Goal: Consume media (video, audio): Consume media (video, audio)

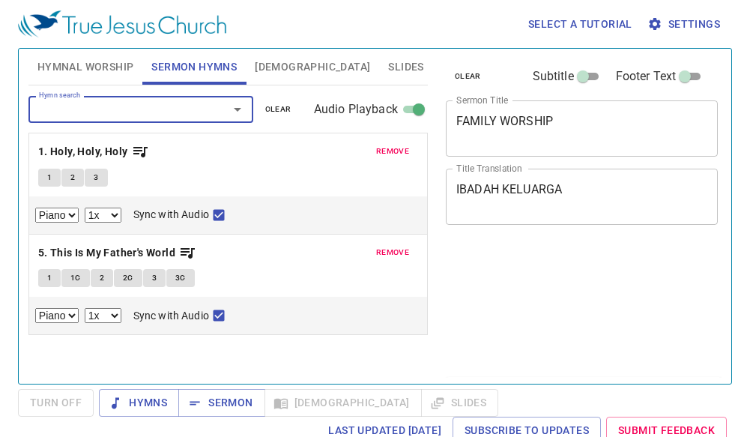
select select "1"
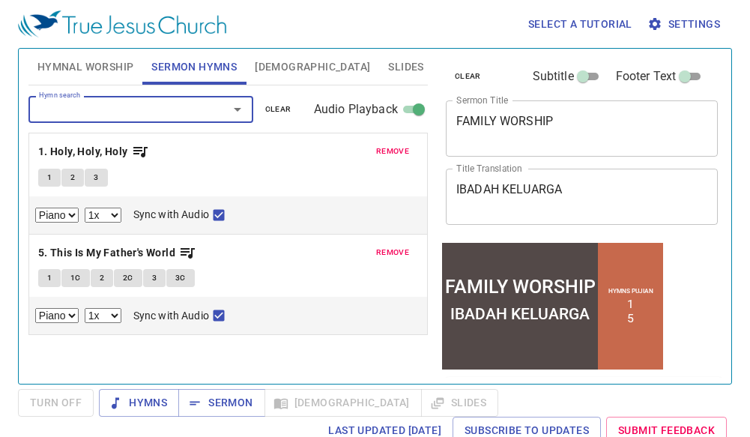
drag, startPoint x: 0, startPoint y: 0, endPoint x: 552, endPoint y: 123, distance: 565.9
click at [450, 142] on div "FAMILY WORSHIP x Sermon Title" at bounding box center [582, 128] width 272 height 56
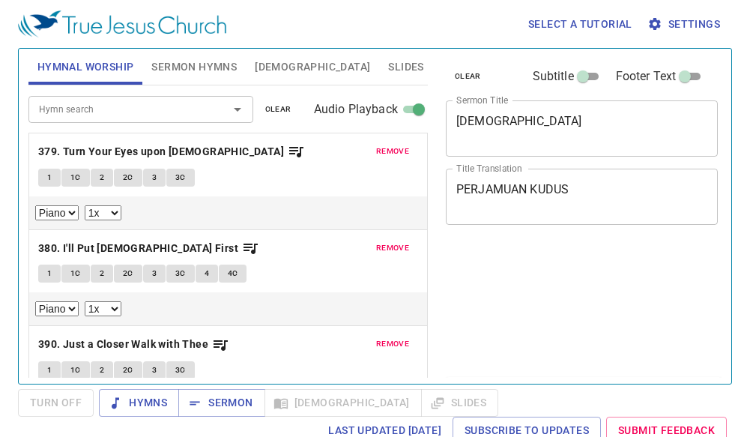
select select "1"
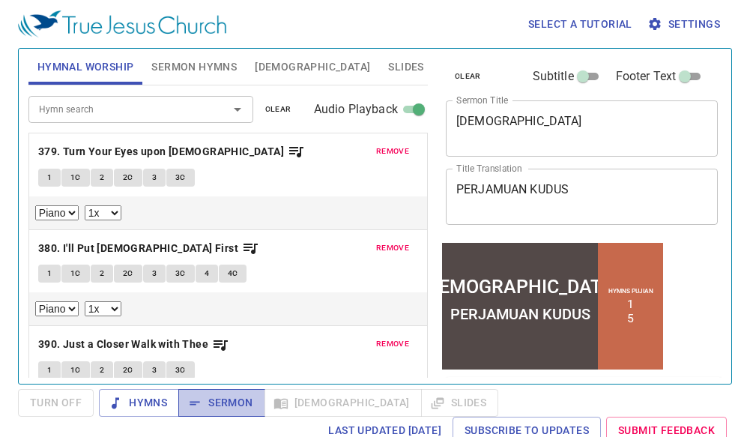
click at [229, 402] on span "Sermon" at bounding box center [221, 403] width 62 height 19
click at [274, 110] on span "clear" at bounding box center [278, 109] width 26 height 13
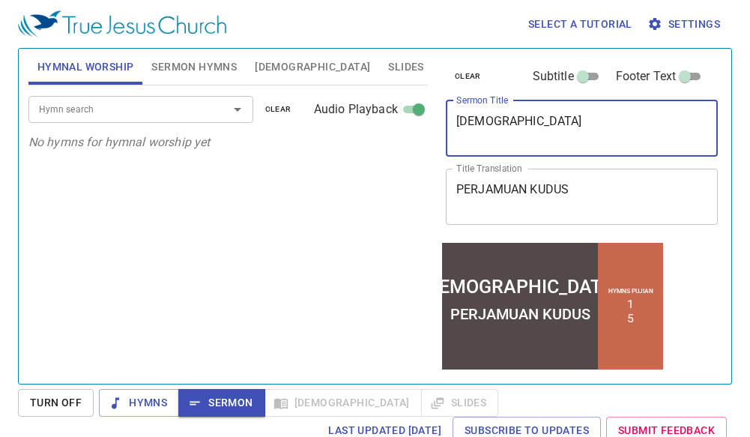
drag, startPoint x: 597, startPoint y: 127, endPoint x: 143, endPoint y: 136, distance: 453.6
click at [143, 136] on div "Hymnal Worship Sermon Hymns Bible Slides Hymn search Hymn search clear Audio Pl…" at bounding box center [374, 210] width 705 height 335
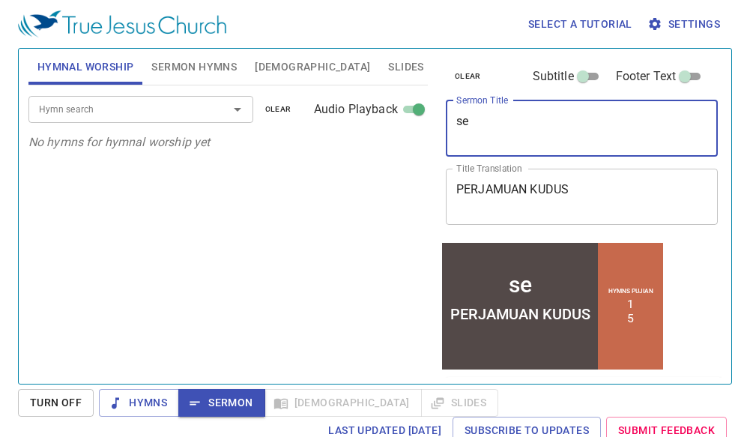
type textarea "s"
type textarea "a"
type textarea "After partaking the"
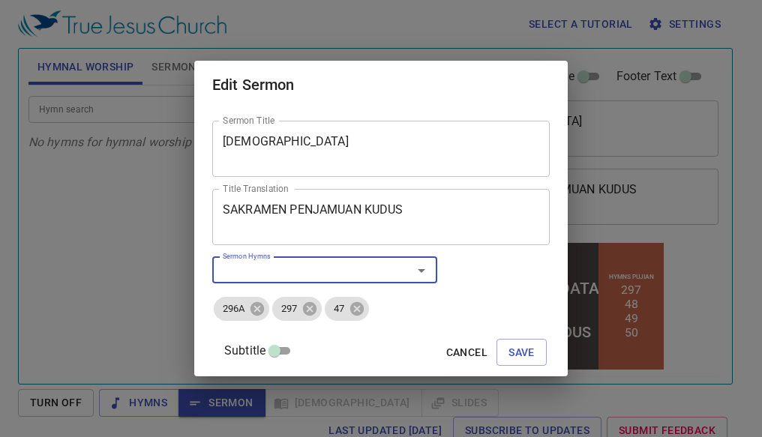
click at [514, 354] on span "Save" at bounding box center [521, 352] width 26 height 19
click at [515, 352] on span "Save" at bounding box center [521, 352] width 26 height 19
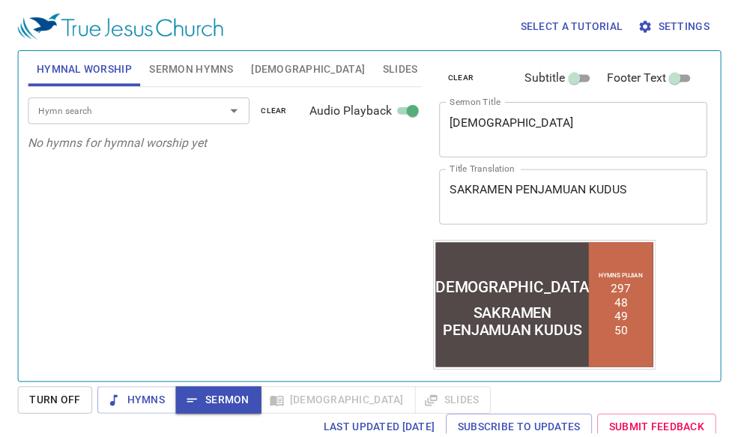
scroll to position [324, 0]
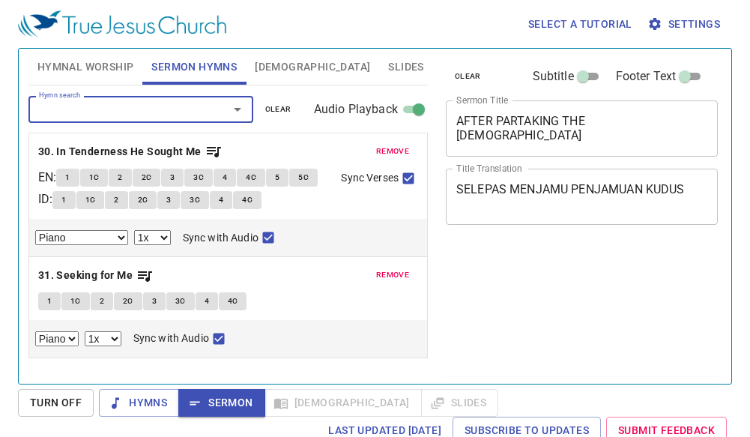
select select "1"
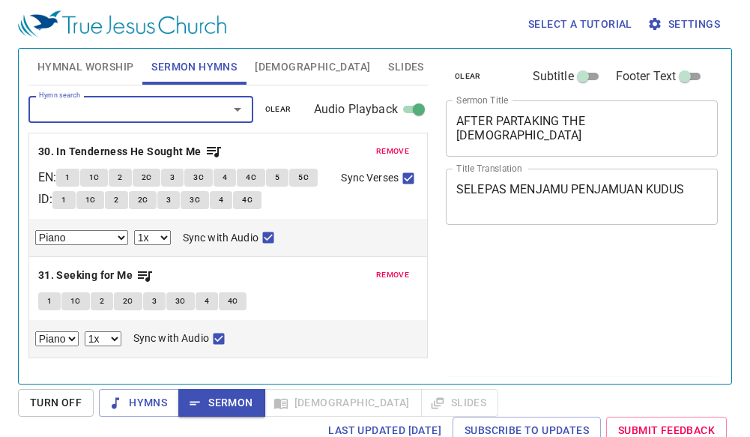
scroll to position [7, 0]
select select "1"
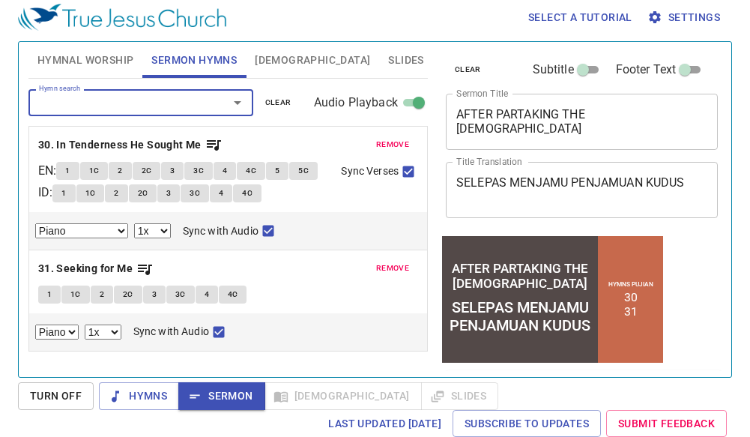
scroll to position [7, 0]
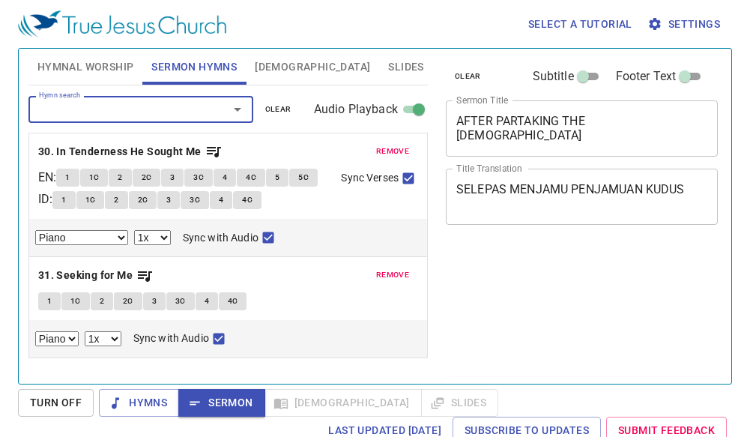
select select "1"
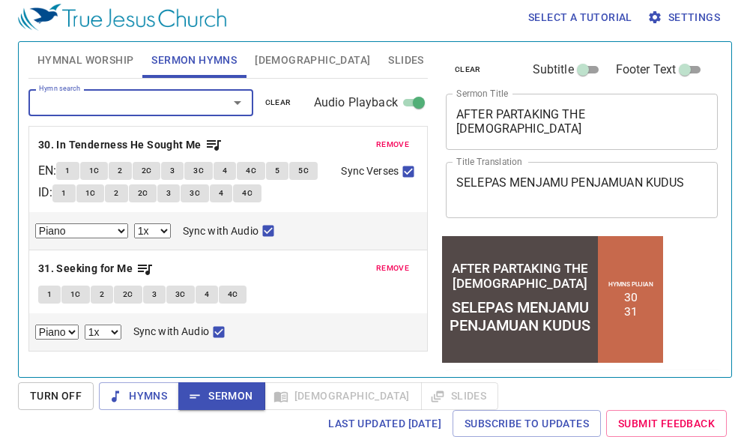
scroll to position [7, 0]
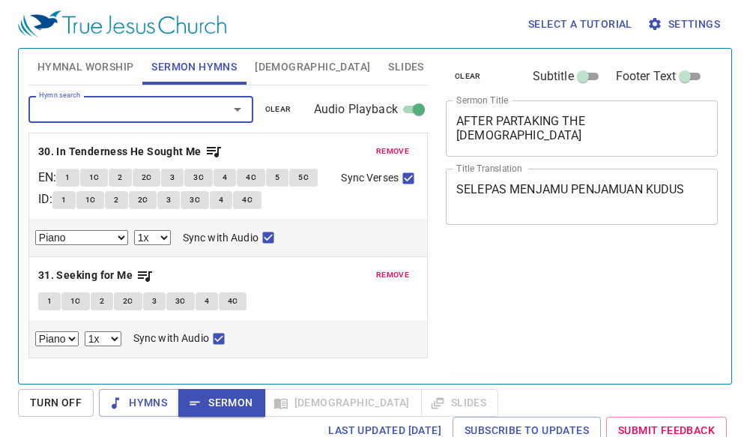
select select "1"
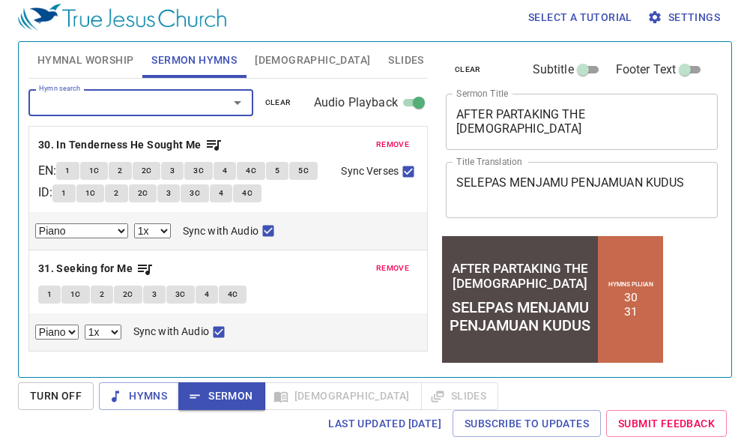
scroll to position [7, 0]
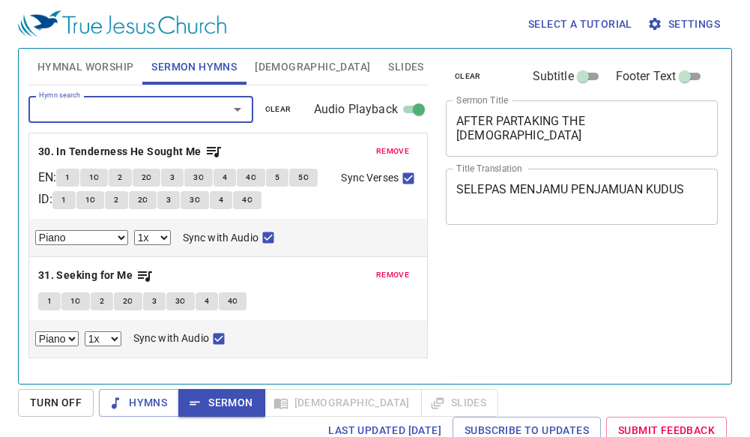
select select "1"
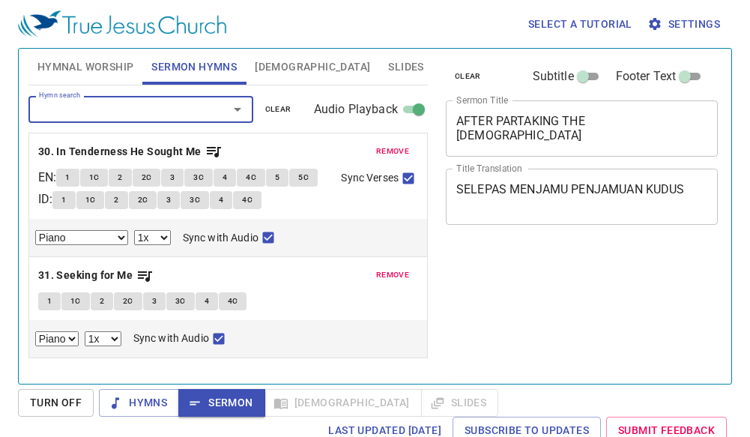
scroll to position [7, 0]
select select "1"
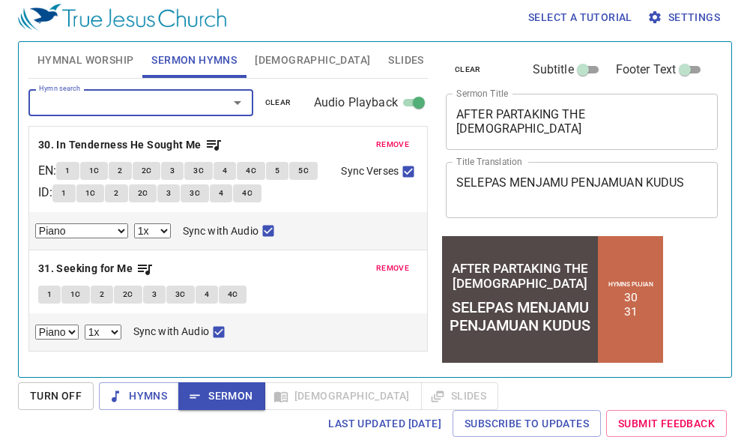
scroll to position [7, 0]
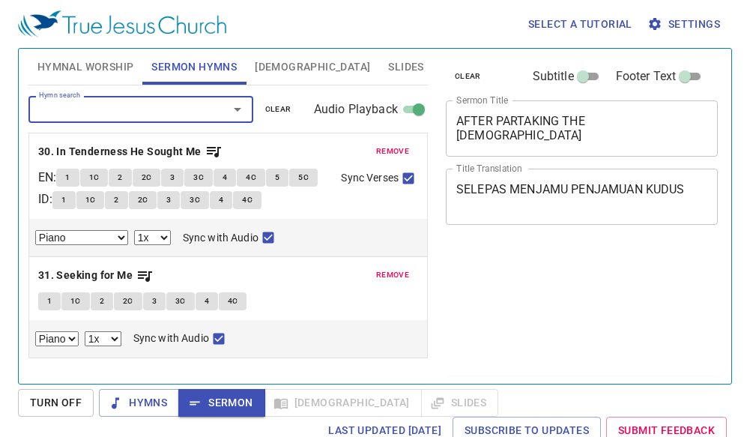
select select "1"
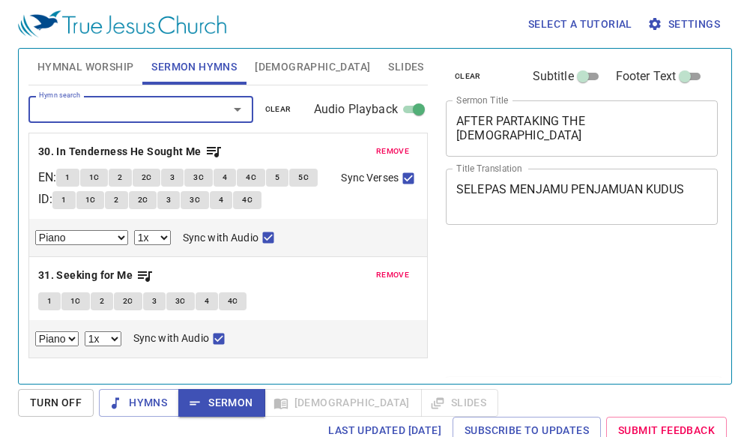
scroll to position [7, 0]
select select "1"
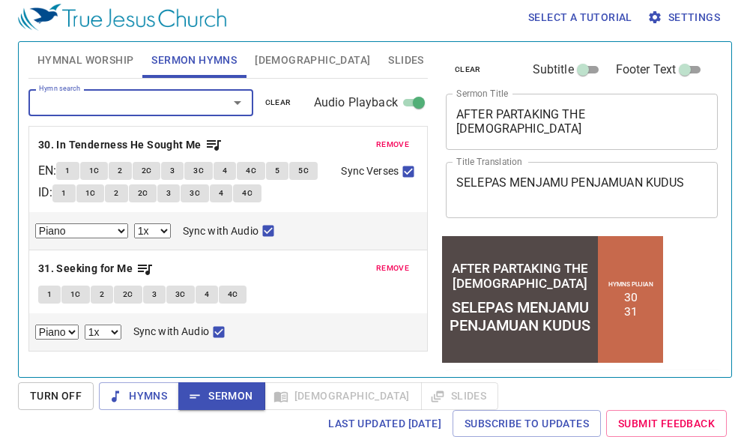
scroll to position [7, 0]
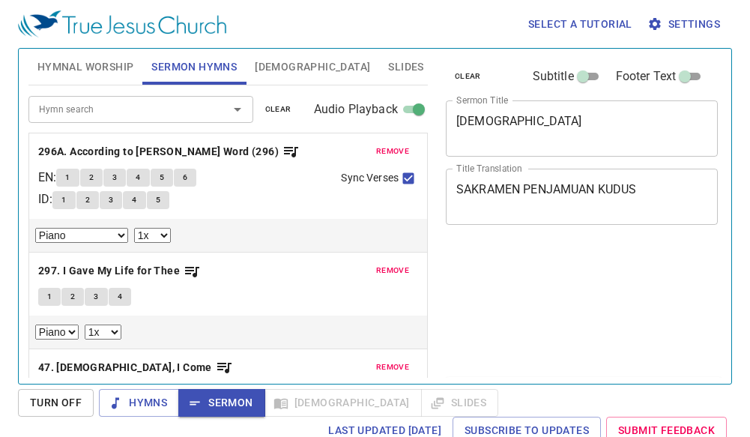
select select "1"
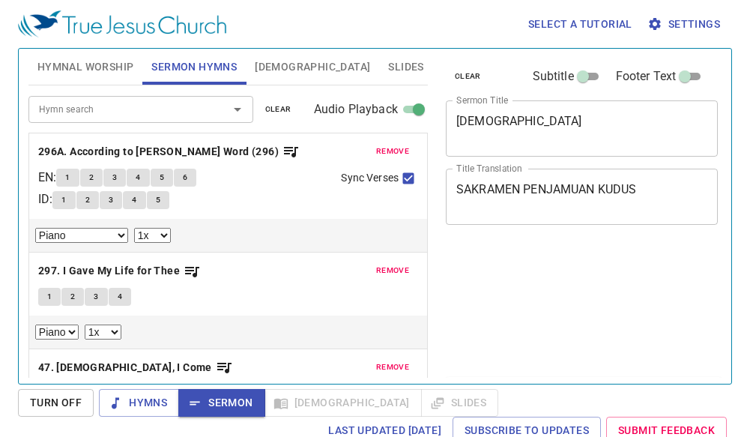
select select "1"
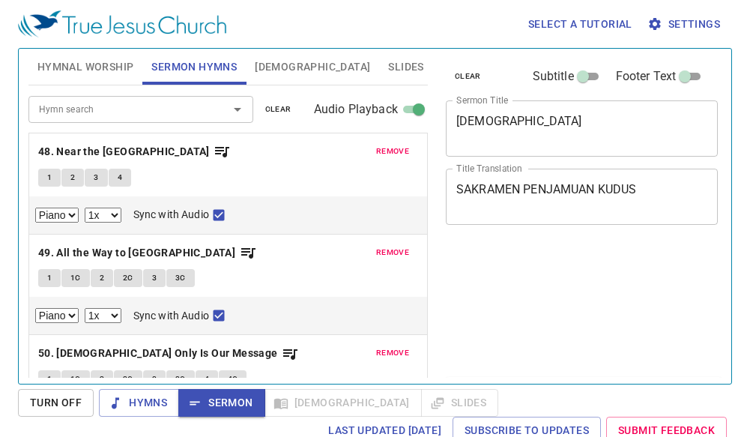
select select "1"
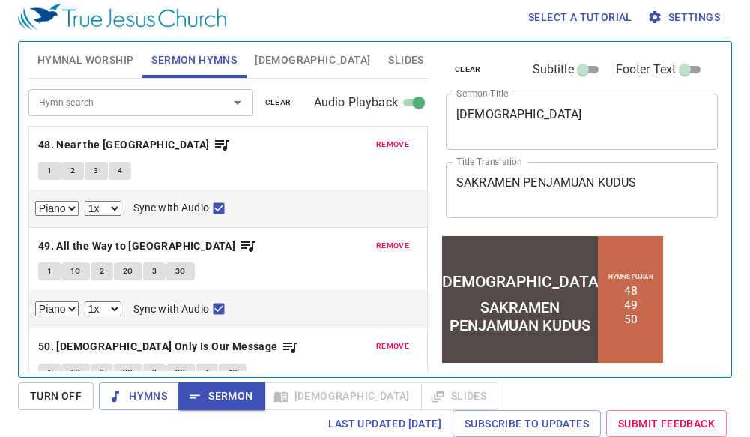
scroll to position [600, 0]
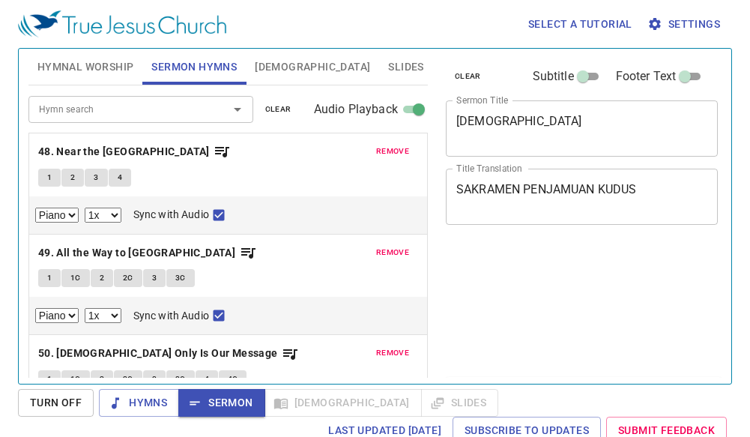
select select "1"
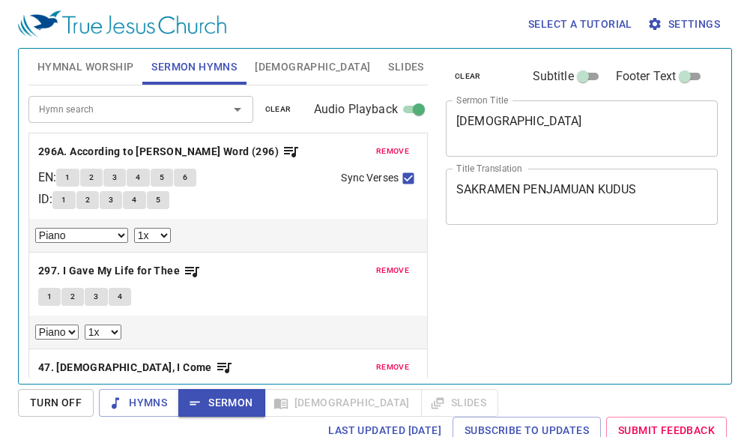
select select "1"
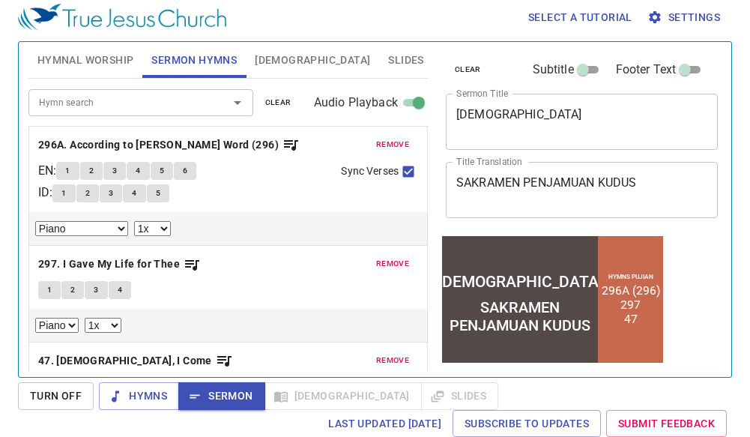
scroll to position [750, 0]
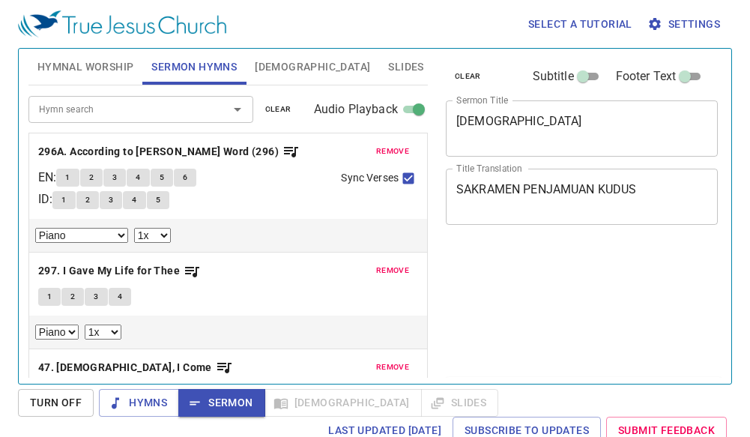
select select "1"
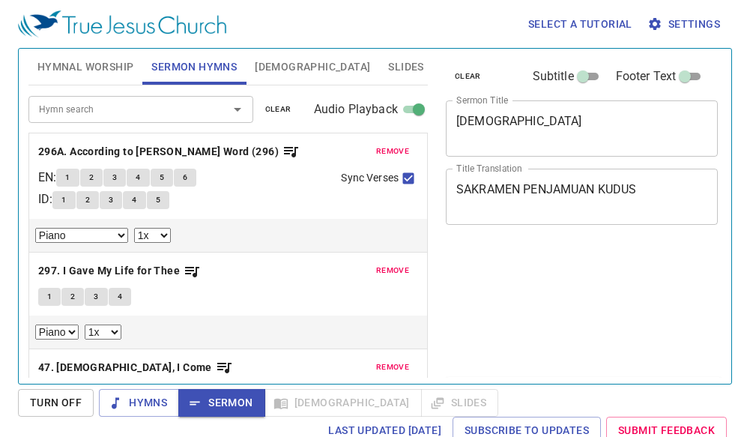
select select "1"
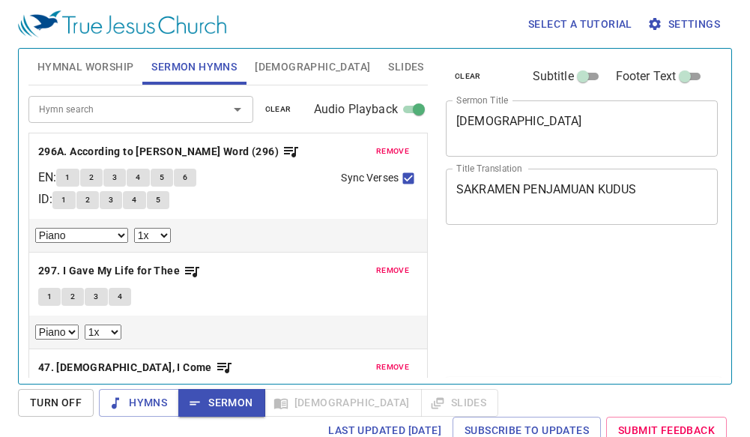
select select "1"
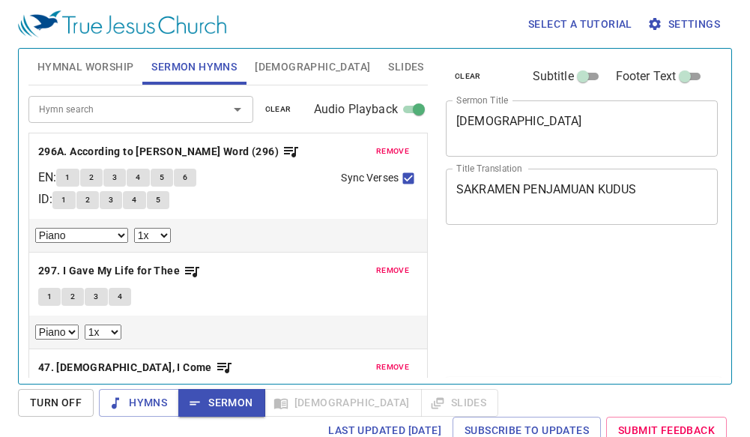
scroll to position [7, 0]
select select "1"
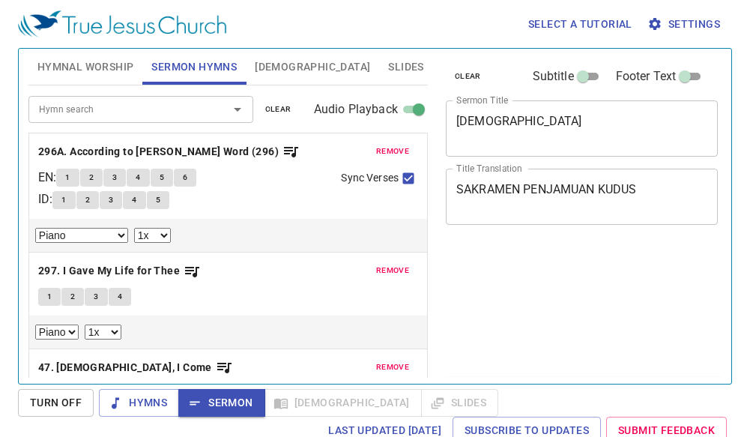
select select "1"
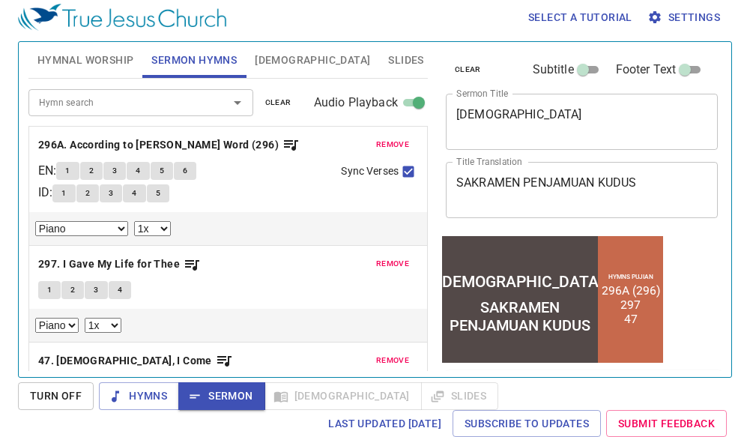
scroll to position [750, 0]
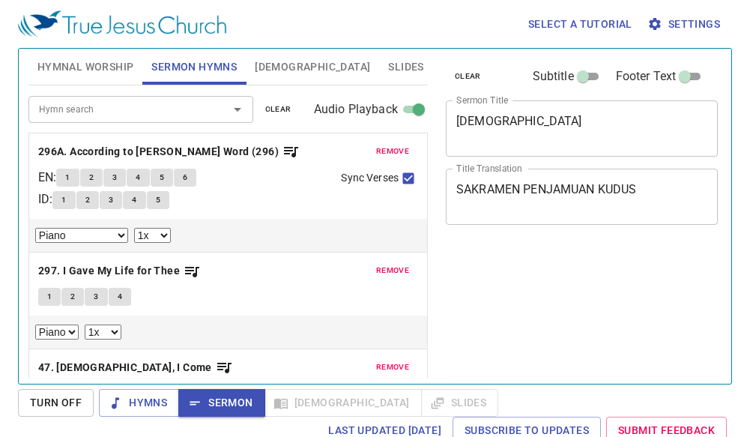
select select "1"
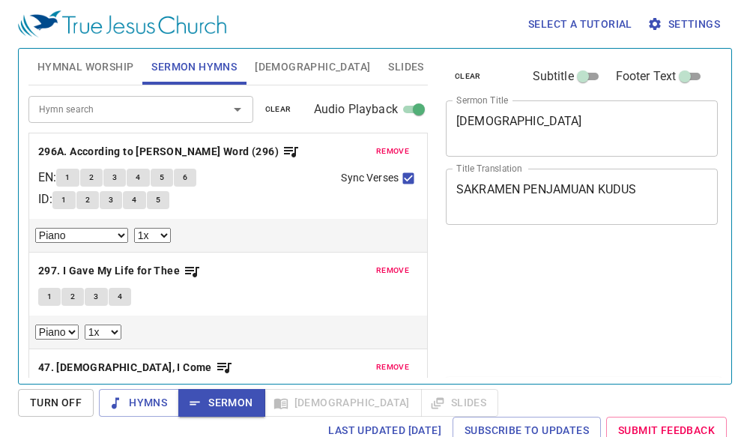
select select "1"
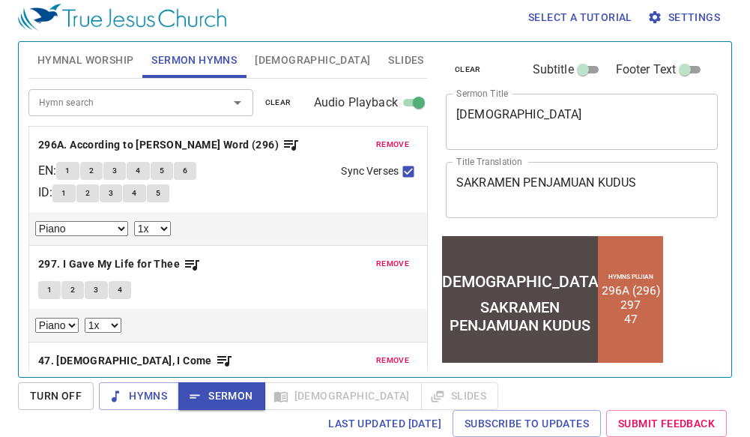
scroll to position [750, 0]
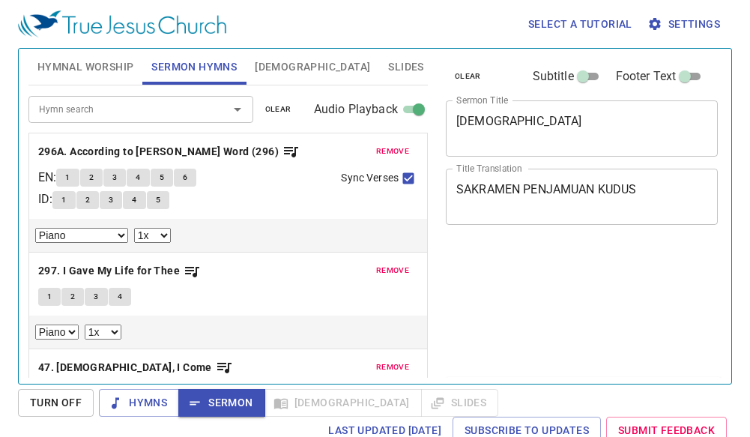
select select "1"
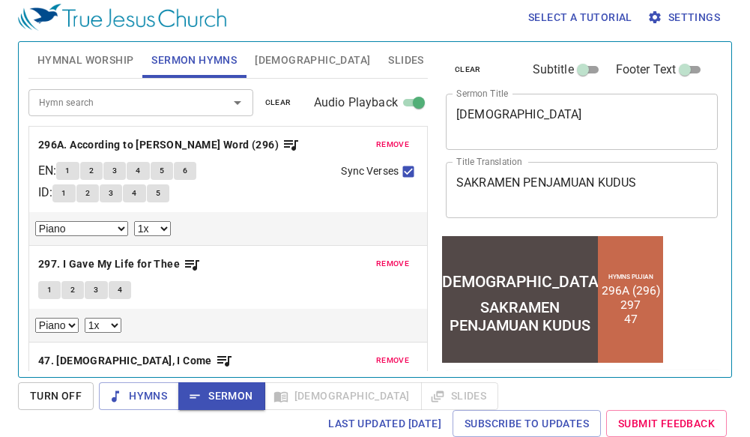
scroll to position [750, 0]
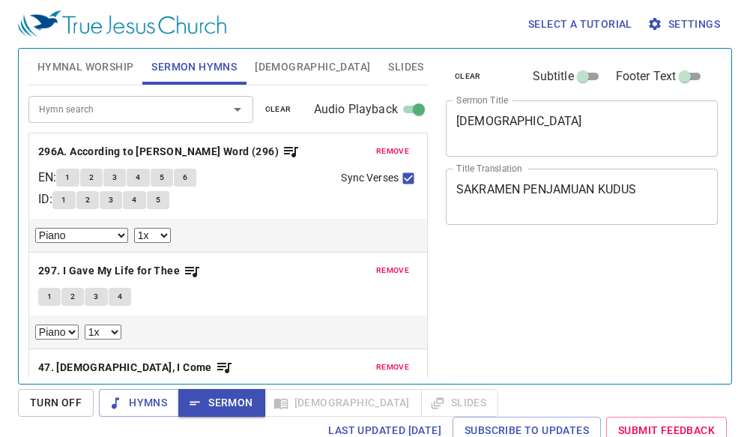
select select "1"
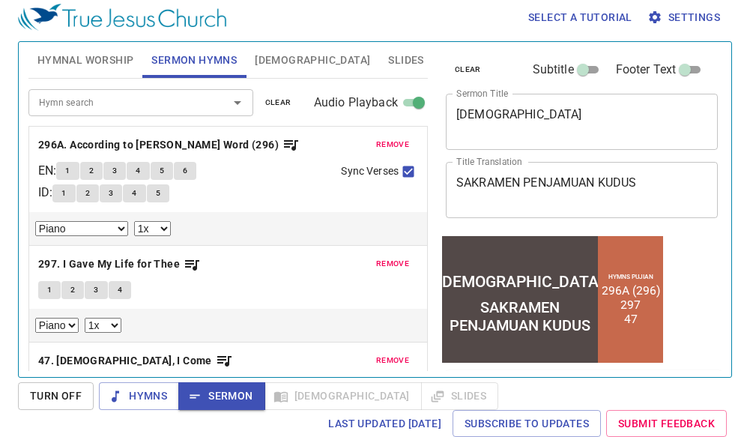
scroll to position [750, 0]
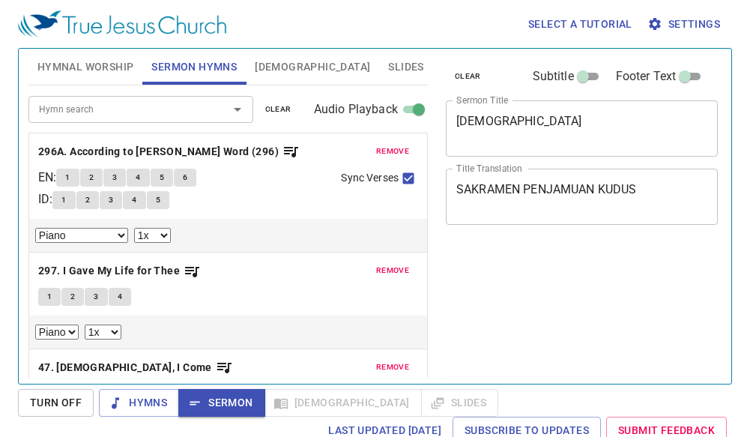
select select "1"
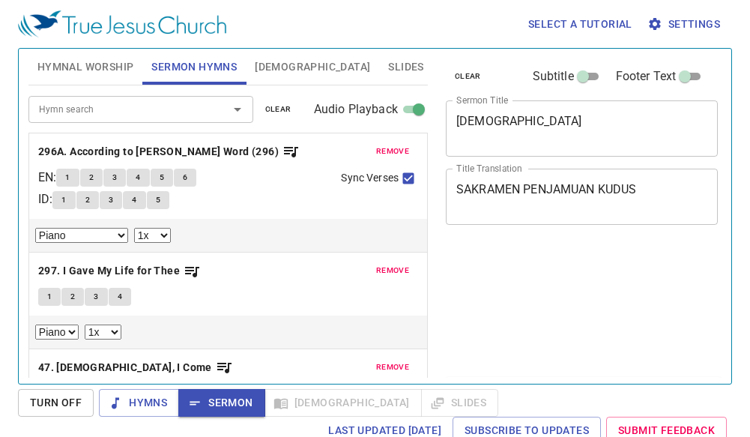
select select "1"
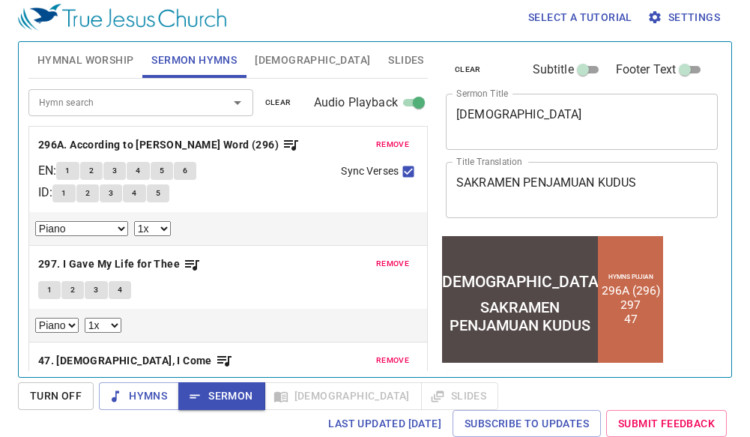
scroll to position [750, 0]
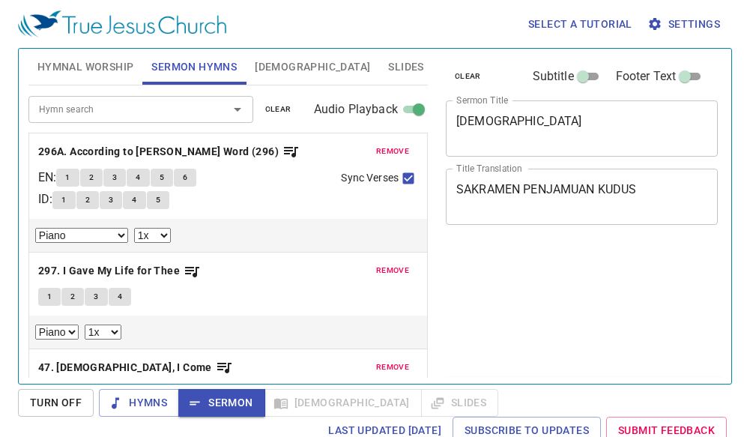
select select "1"
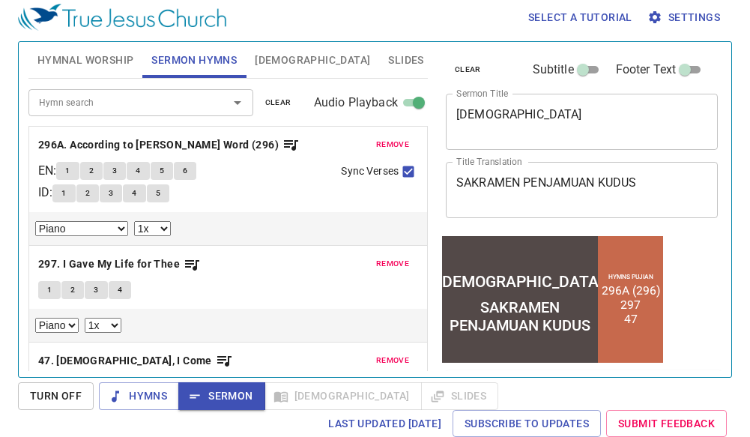
scroll to position [750, 0]
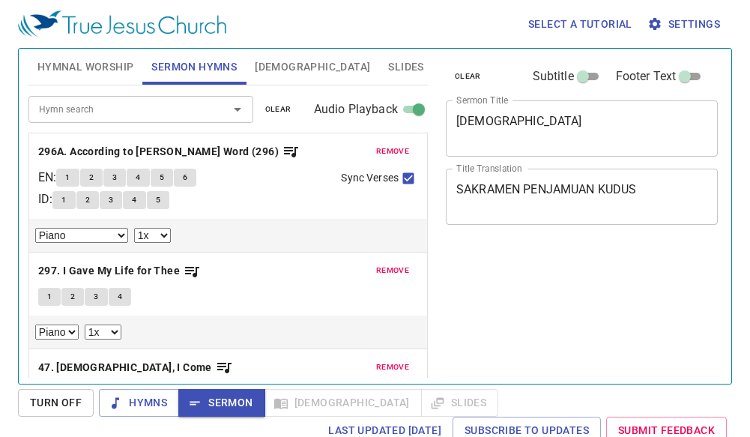
select select "1"
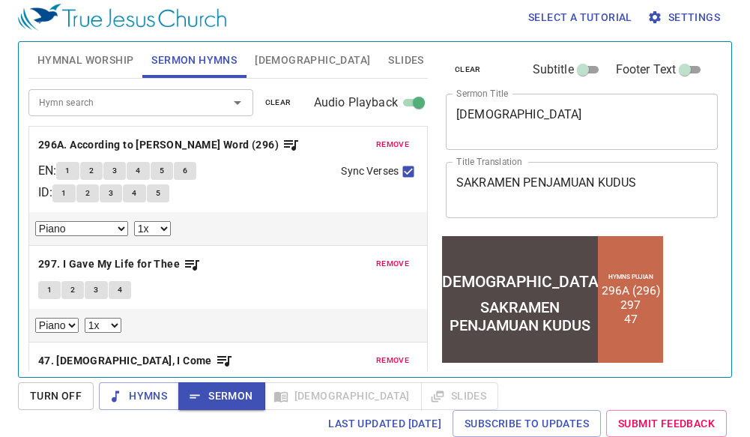
scroll to position [750, 0]
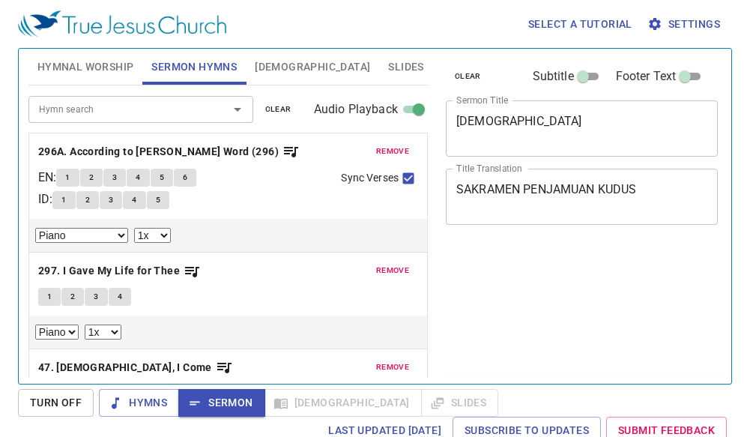
select select "1"
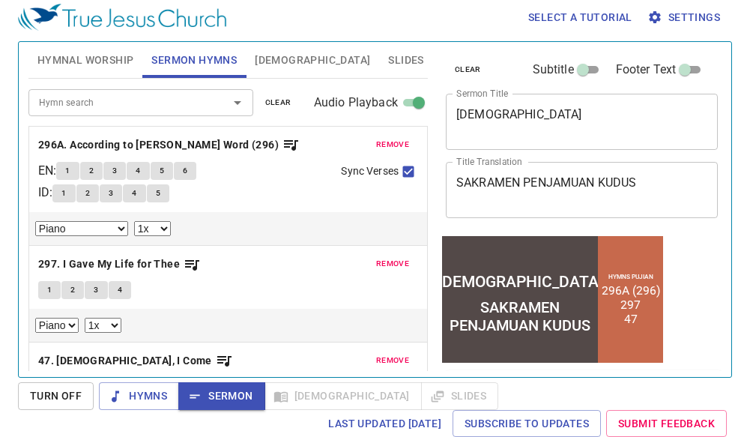
scroll to position [750, 0]
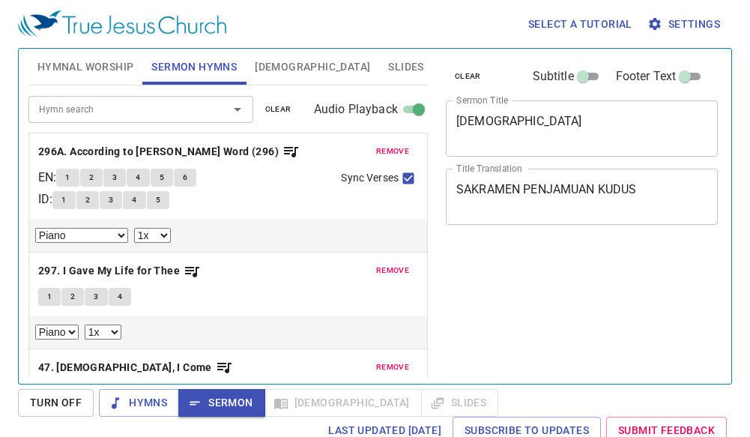
select select "1"
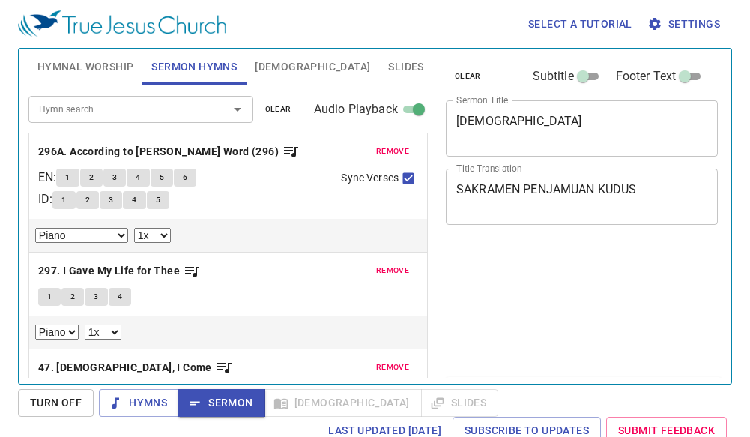
select select "1"
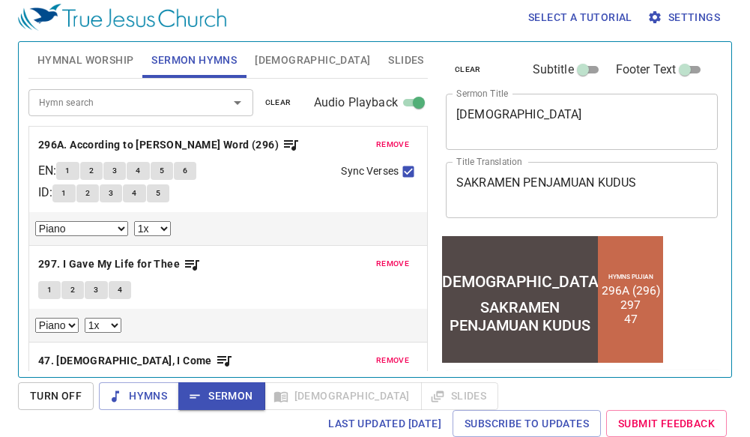
scroll to position [750, 0]
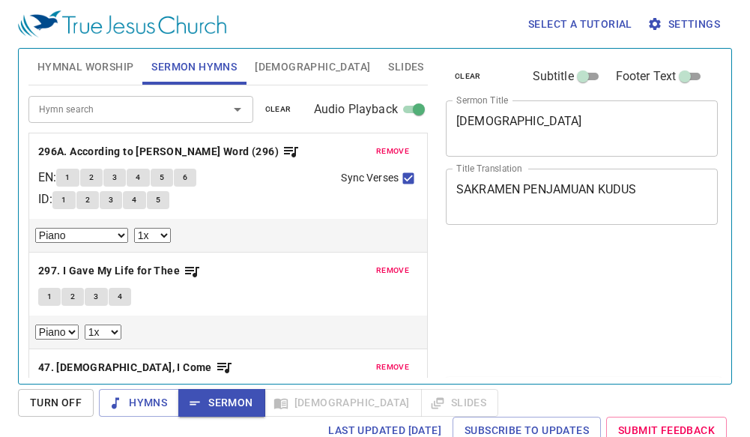
select select "1"
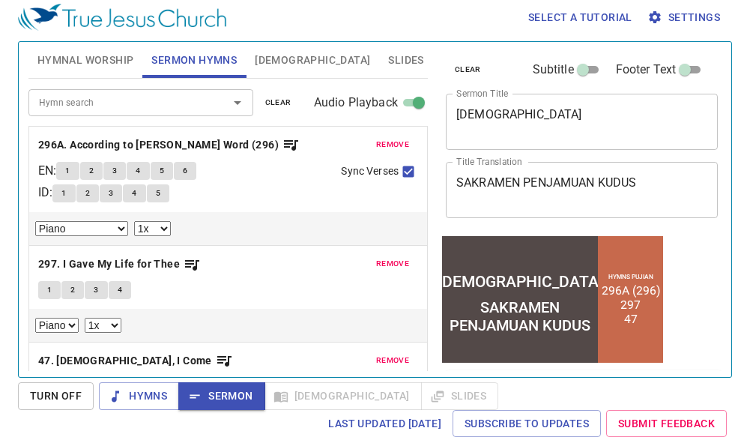
scroll to position [750, 0]
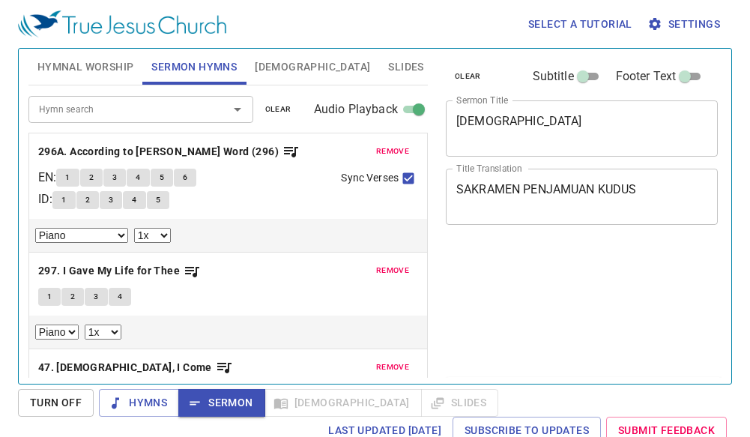
select select "1"
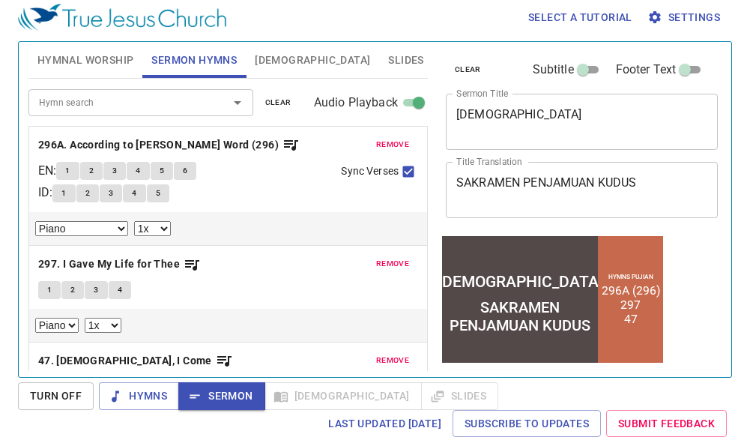
scroll to position [750, 0]
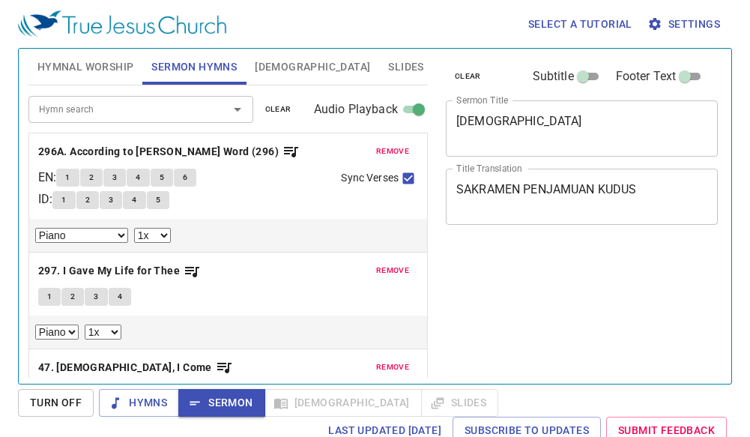
select select "1"
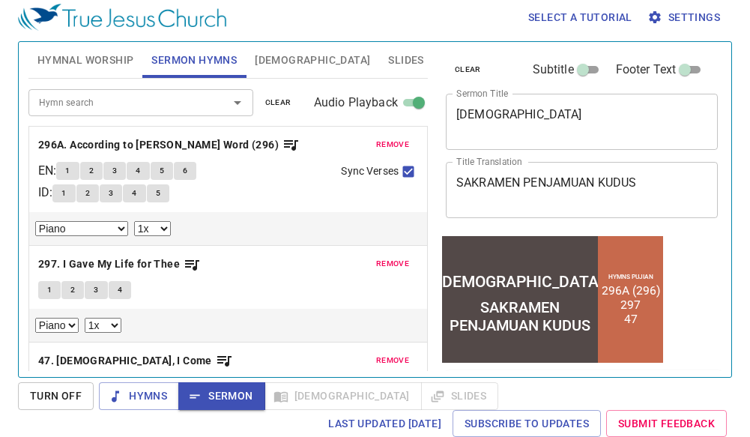
scroll to position [750, 0]
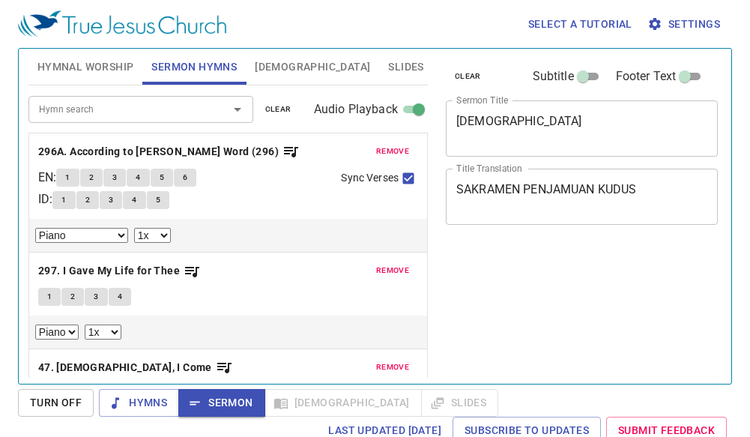
select select "1"
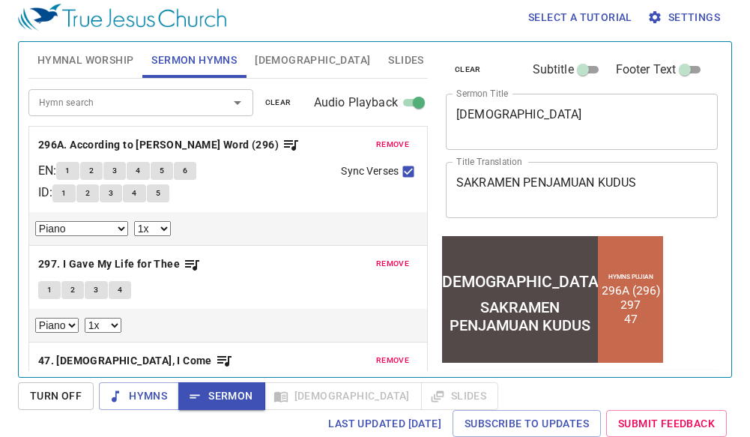
scroll to position [750, 0]
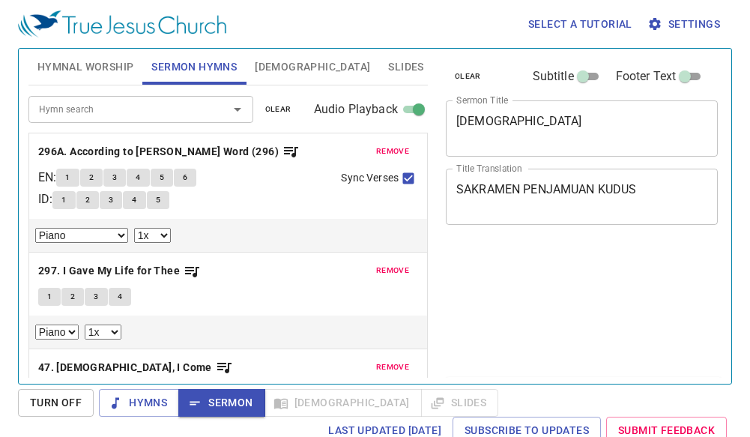
select select "1"
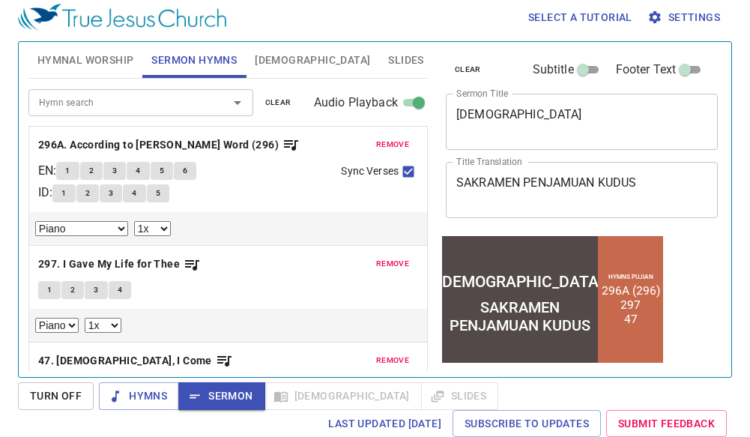
scroll to position [750, 0]
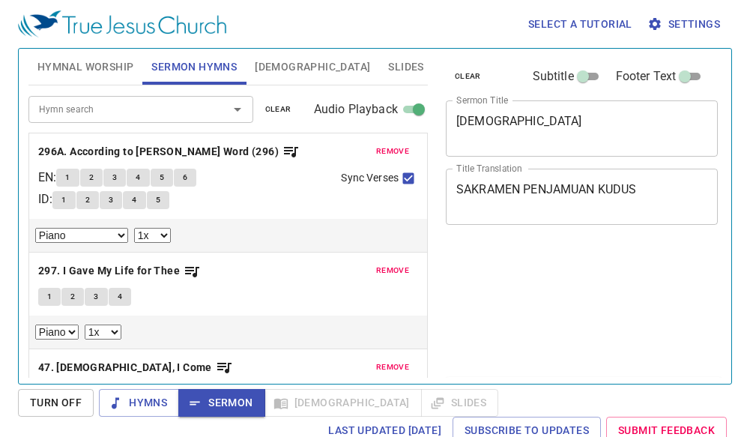
select select "1"
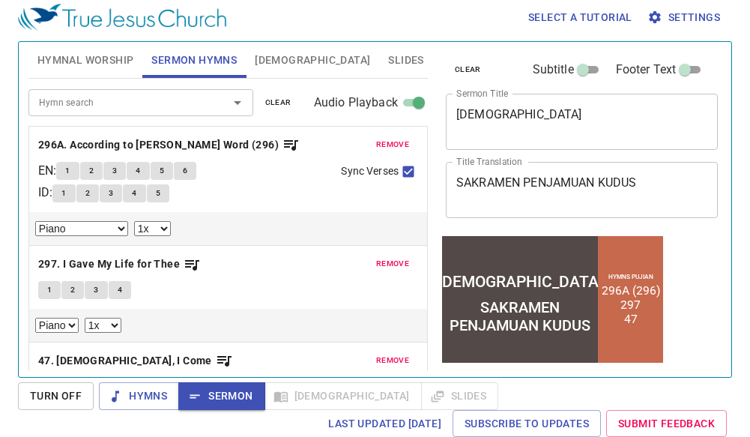
scroll to position [750, 0]
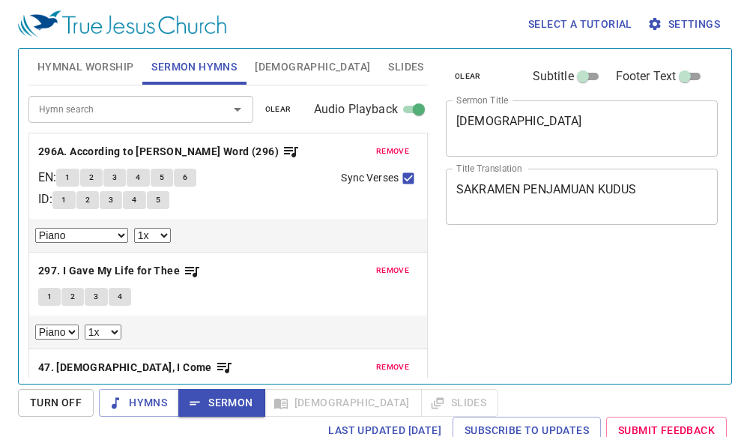
select select "1"
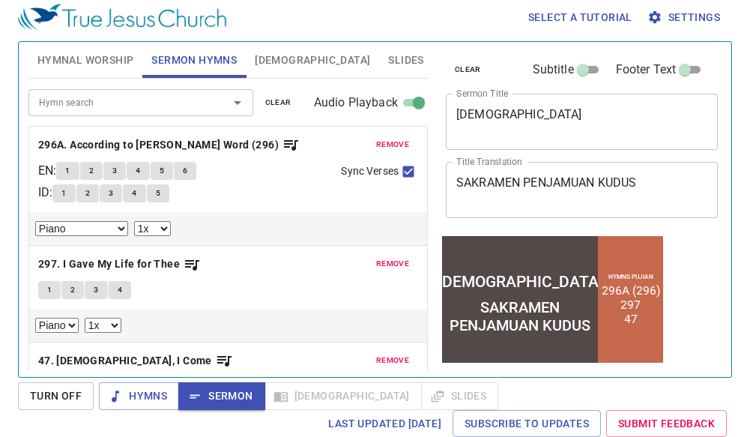
scroll to position [750, 0]
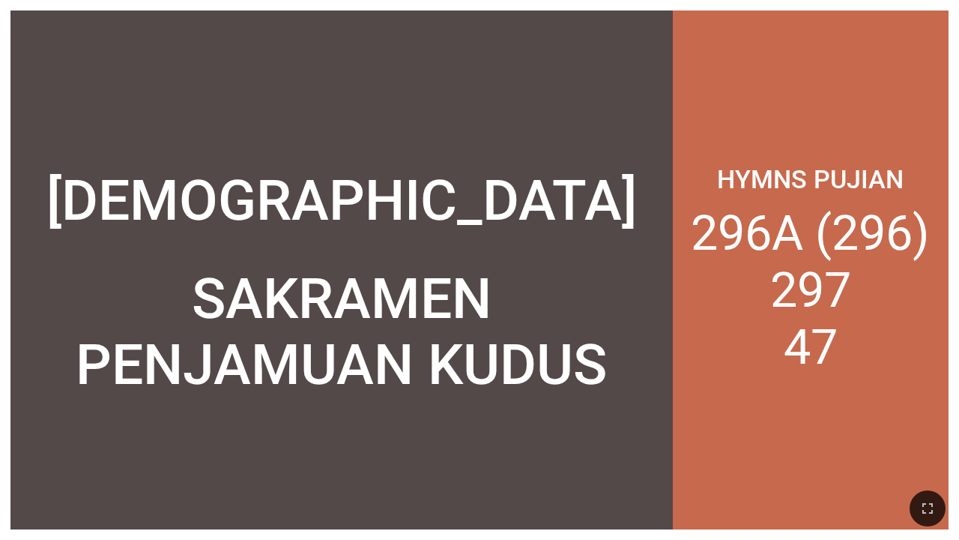
drag, startPoint x: 937, startPoint y: 205, endPoint x: 959, endPoint y: 156, distance: 54.0
click at [943, 204] on div "Hymns Pujian 296A (296) 297 47" at bounding box center [811, 269] width 276 height 519
